Goal: Task Accomplishment & Management: Manage account settings

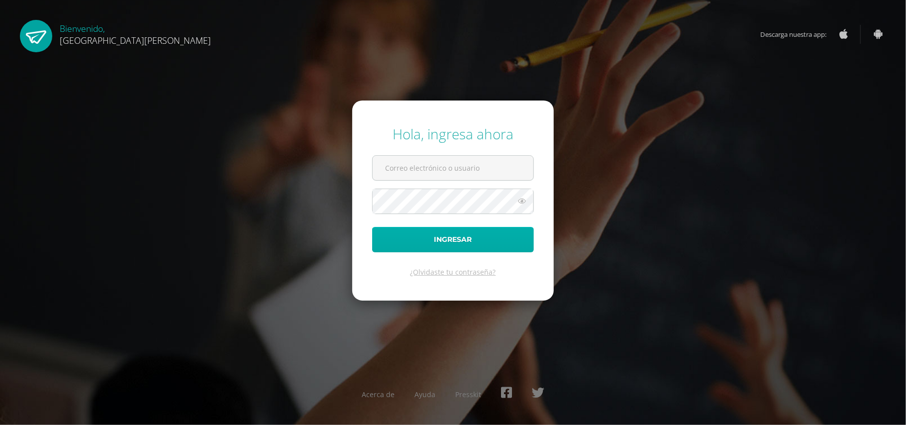
type input "[EMAIL_ADDRESS][DOMAIN_NAME]"
click at [433, 241] on button "Ingresar" at bounding box center [453, 239] width 162 height 25
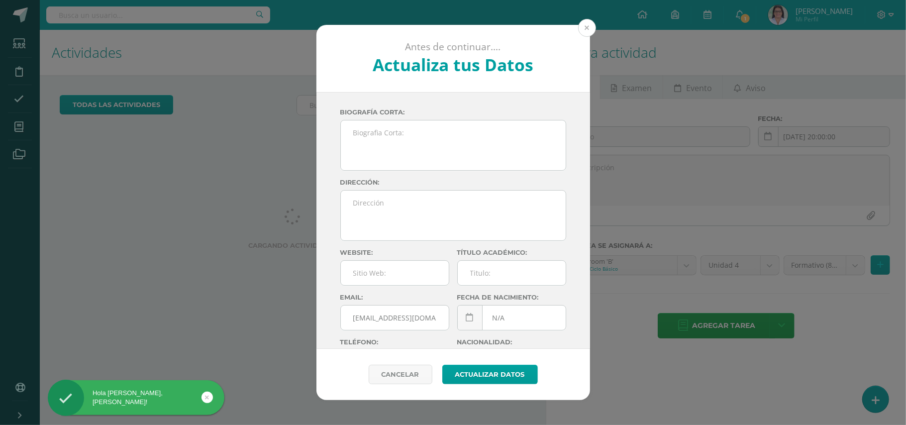
click at [591, 25] on button at bounding box center [587, 28] width 18 height 18
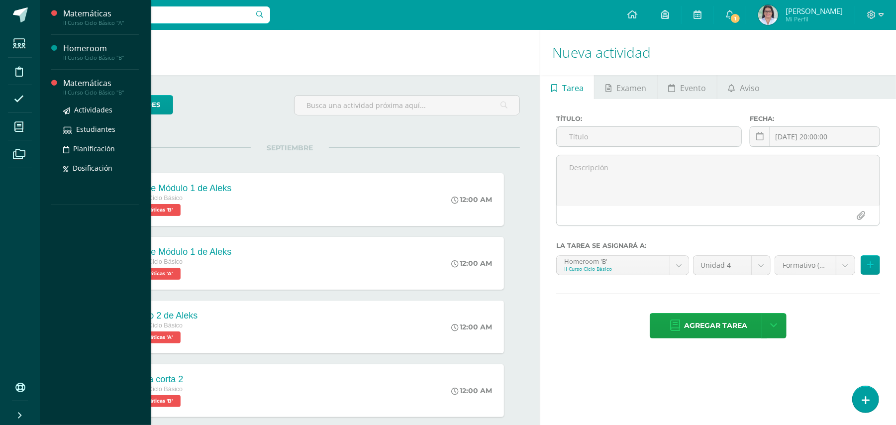
click at [90, 103] on div "Actividades Estudiantes Planificación Dosificación" at bounding box center [101, 146] width 76 height 100
click at [91, 110] on span "Actividades" at bounding box center [93, 109] width 38 height 9
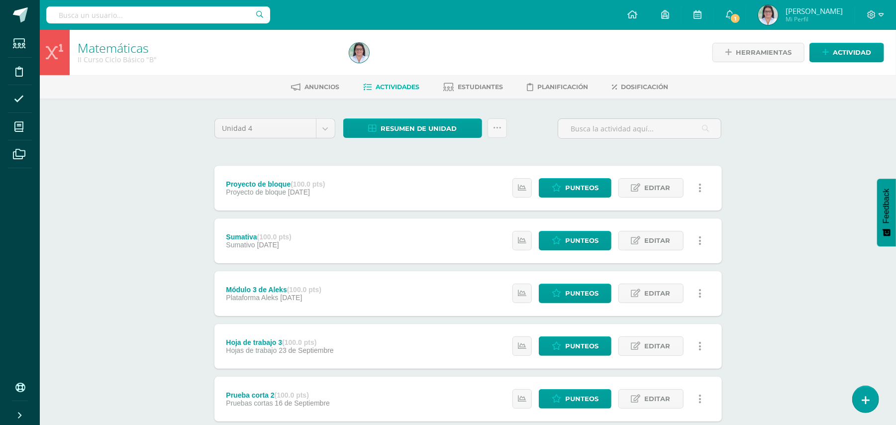
scroll to position [321, 0]
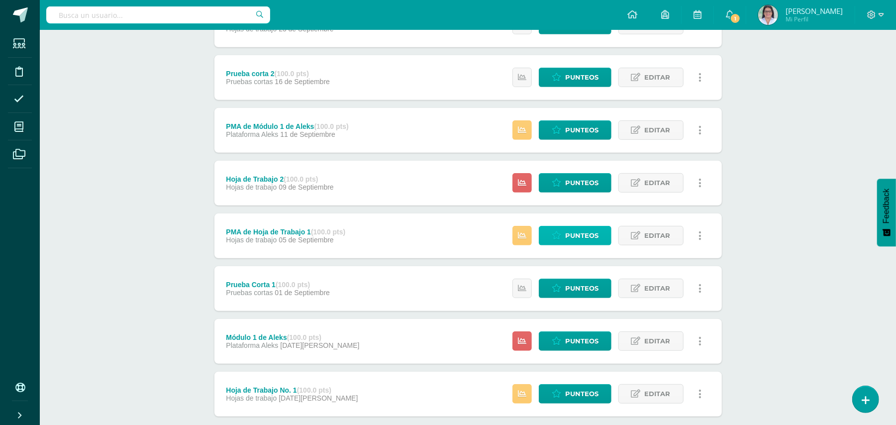
click at [564, 233] on link "Punteos" at bounding box center [575, 235] width 73 height 19
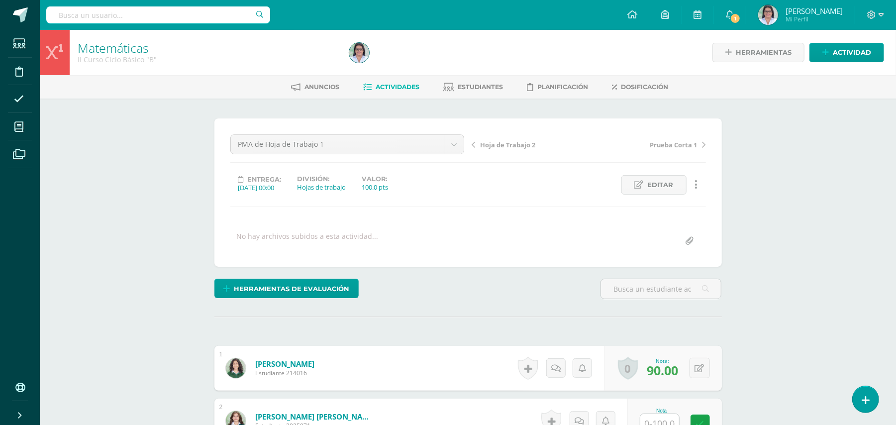
scroll to position [0, 0]
click at [702, 369] on icon at bounding box center [699, 368] width 9 height 8
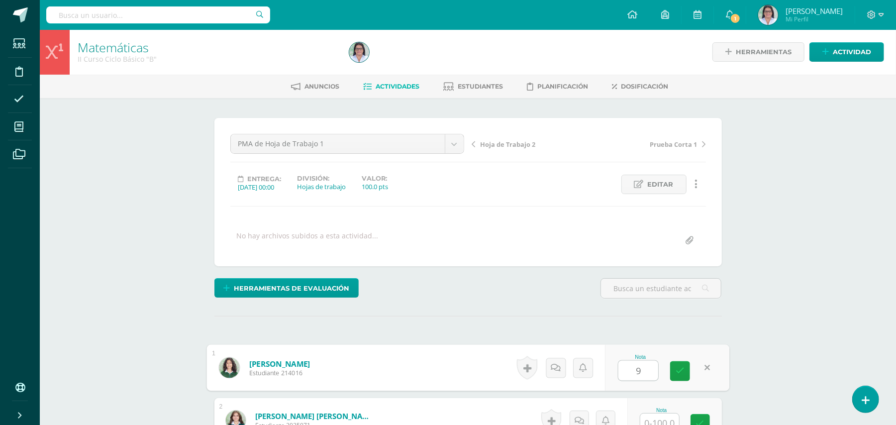
type input "96"
click at [683, 369] on icon at bounding box center [680, 371] width 9 height 8
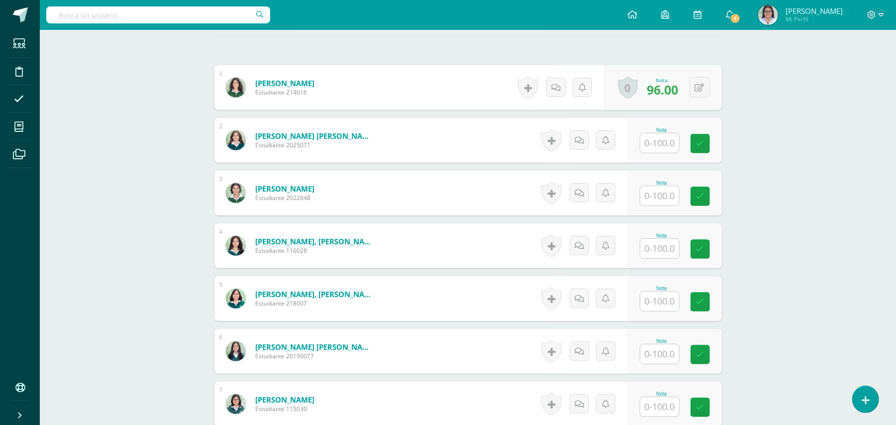
scroll to position [286, 0]
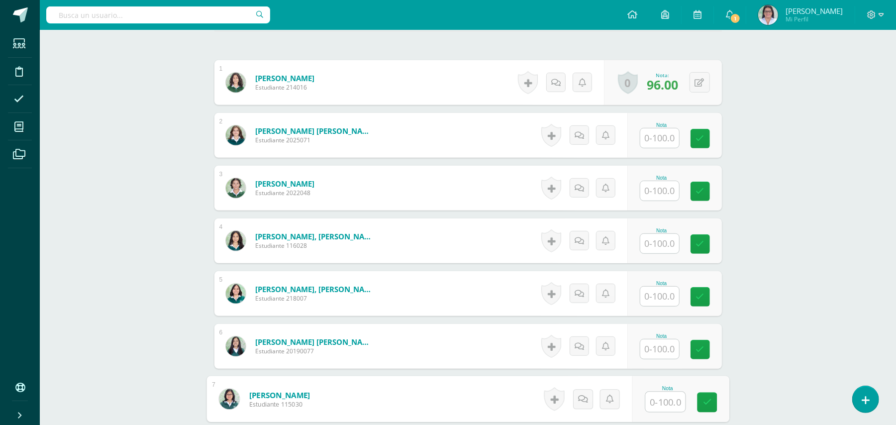
click at [659, 400] on input "text" at bounding box center [665, 402] width 40 height 20
type input "96"
click at [702, 398] on link at bounding box center [707, 403] width 20 height 20
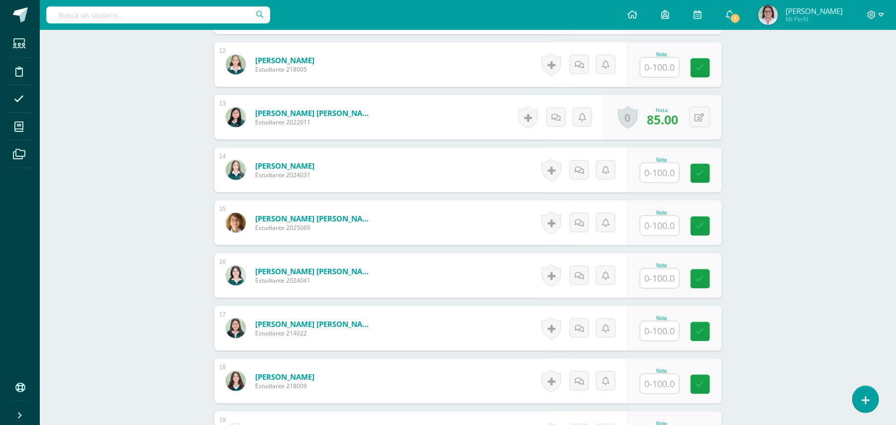
scroll to position [892, 0]
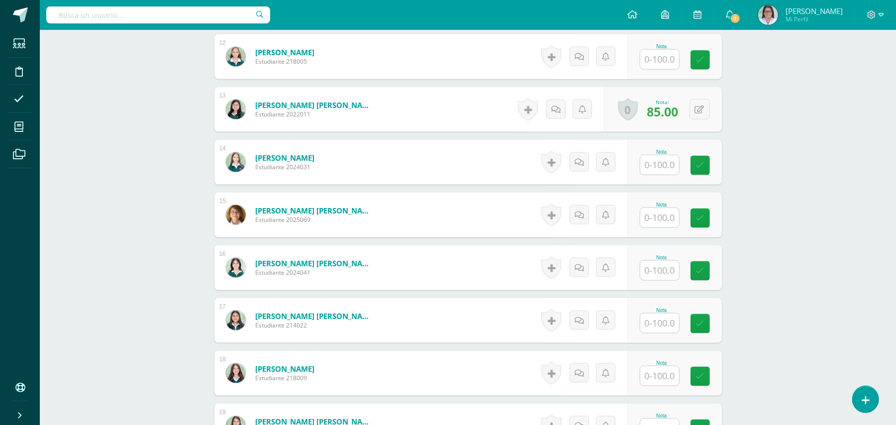
click at [656, 374] on input "text" at bounding box center [659, 375] width 39 height 19
type input "85"
click at [700, 375] on link at bounding box center [707, 377] width 20 height 20
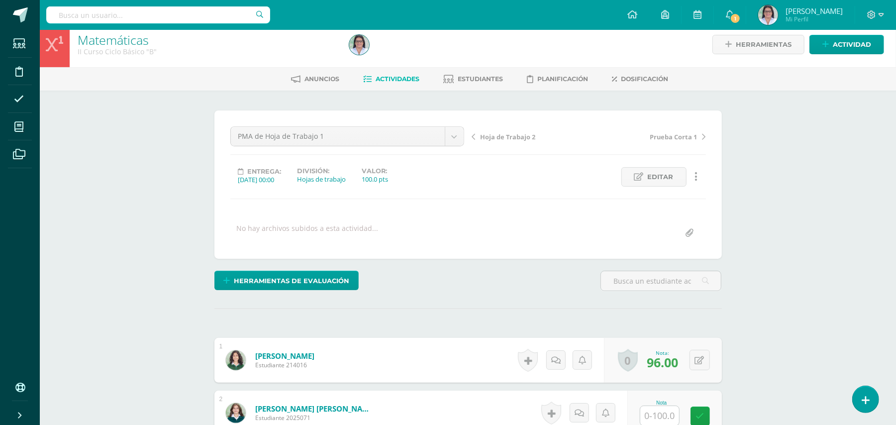
scroll to position [0, 0]
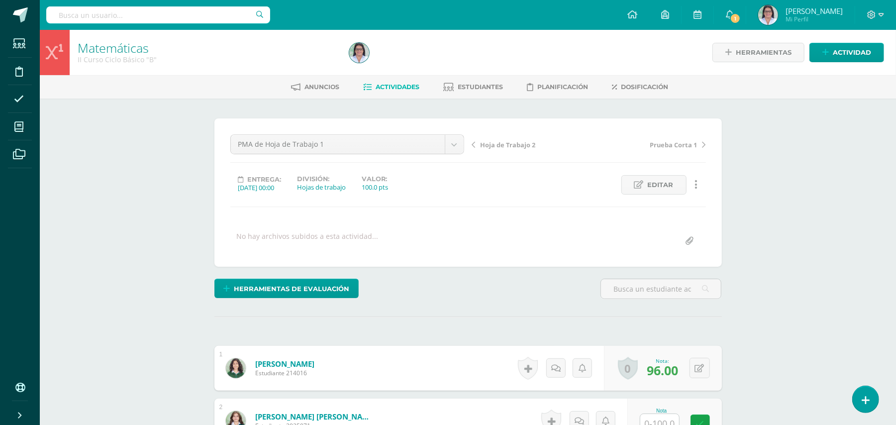
click at [401, 89] on span "Actividades" at bounding box center [398, 86] width 44 height 7
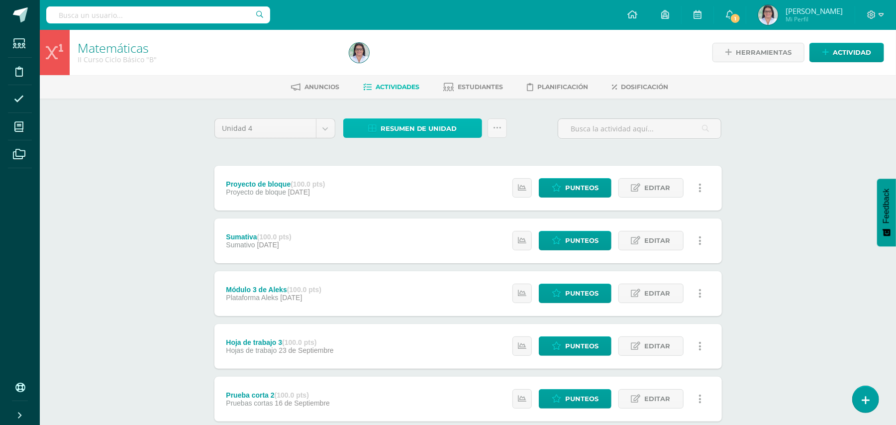
click at [460, 127] on link "Resumen de unidad" at bounding box center [412, 127] width 139 height 19
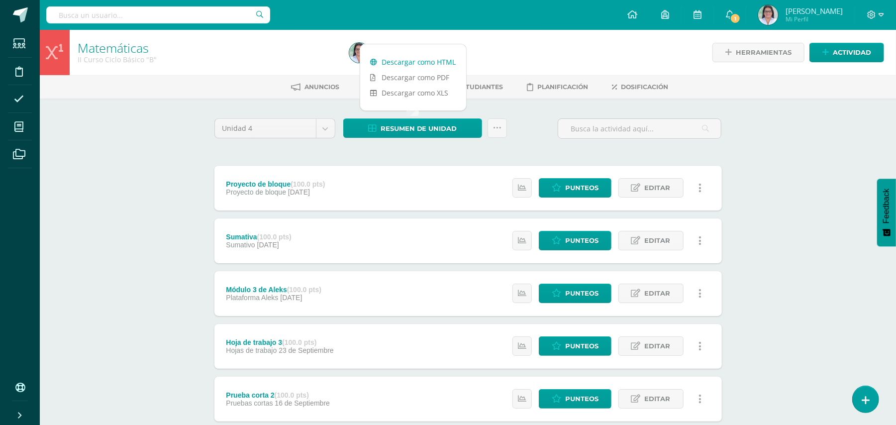
click at [435, 64] on link "Descargar como HTML" at bounding box center [413, 61] width 106 height 15
click at [741, 14] on span "1" at bounding box center [735, 18] width 11 height 11
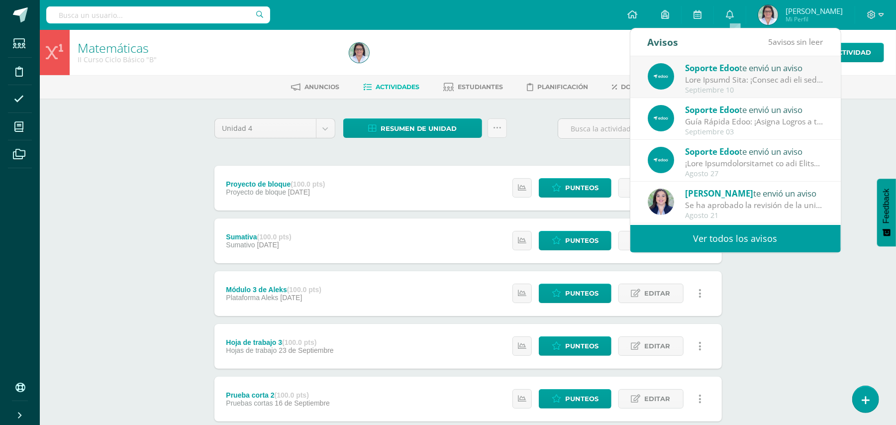
click at [739, 70] on span "Soporte Edoo" at bounding box center [712, 67] width 54 height 11
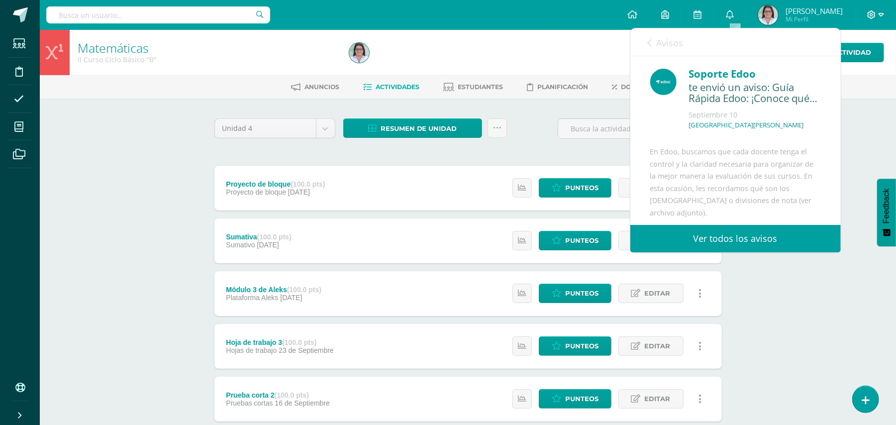
click at [883, 14] on icon at bounding box center [881, 14] width 5 height 9
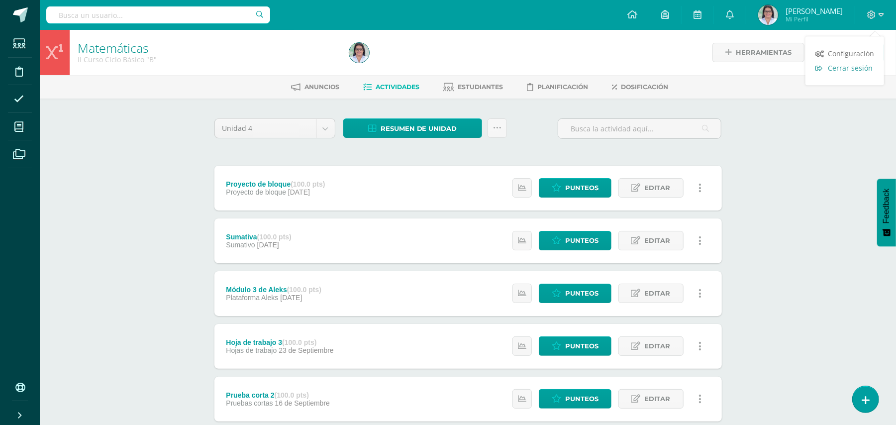
click at [859, 63] on span "Cerrar sesión" at bounding box center [850, 67] width 45 height 9
